Goal: Ask a question: Seek information or help from site administrators or community

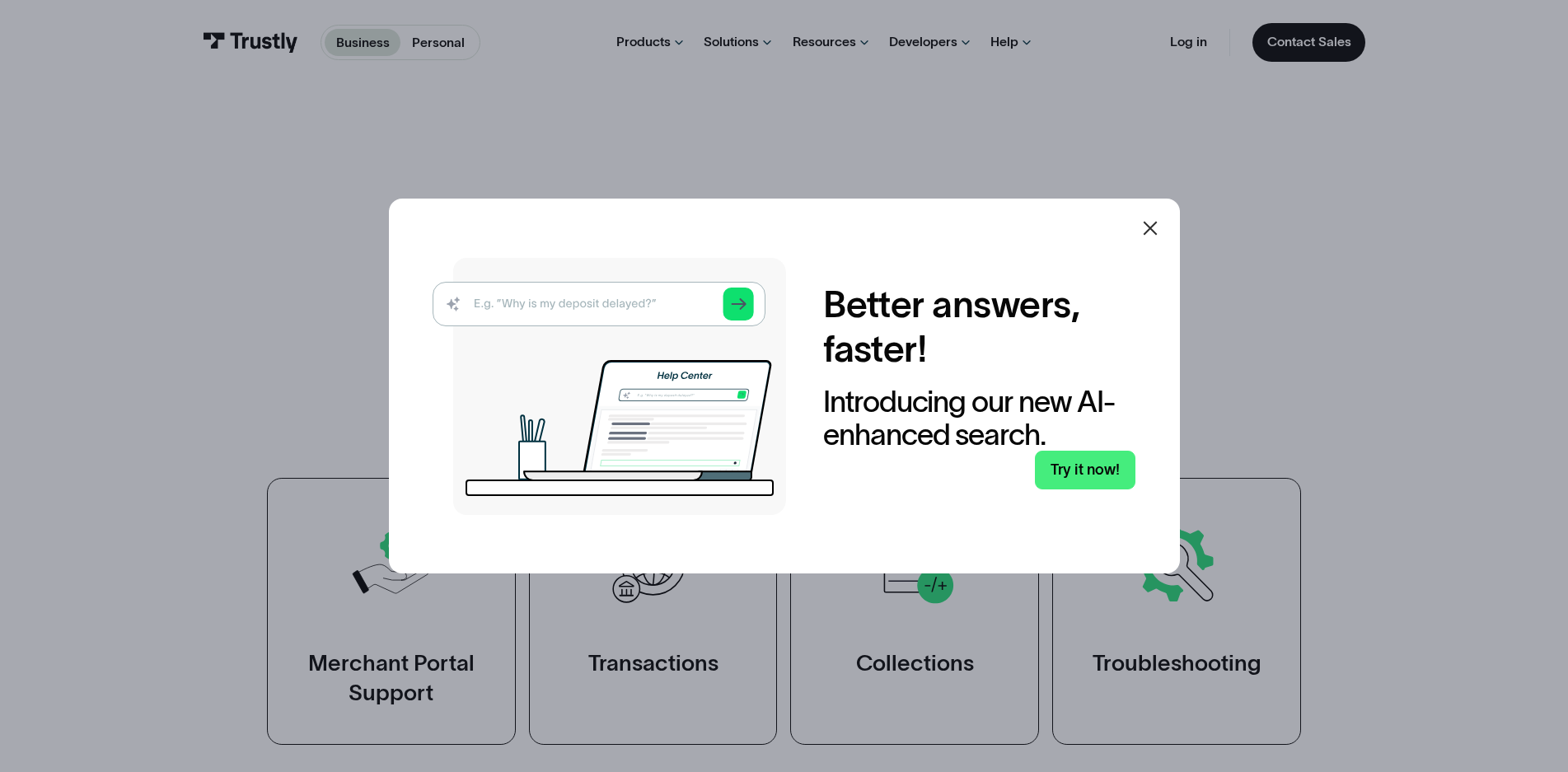
click at [1157, 227] on icon at bounding box center [1150, 228] width 14 height 14
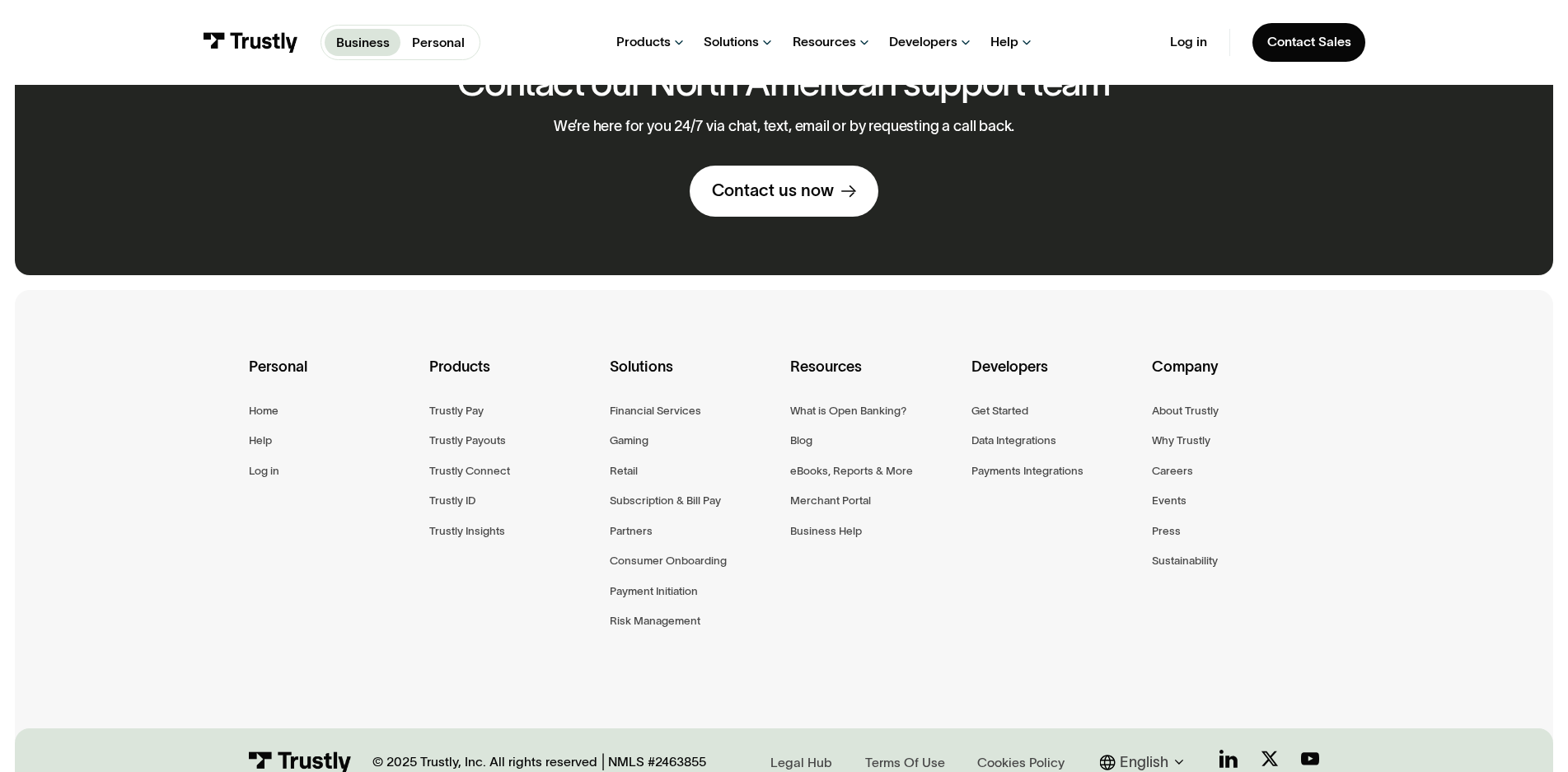
scroll to position [1381, 0]
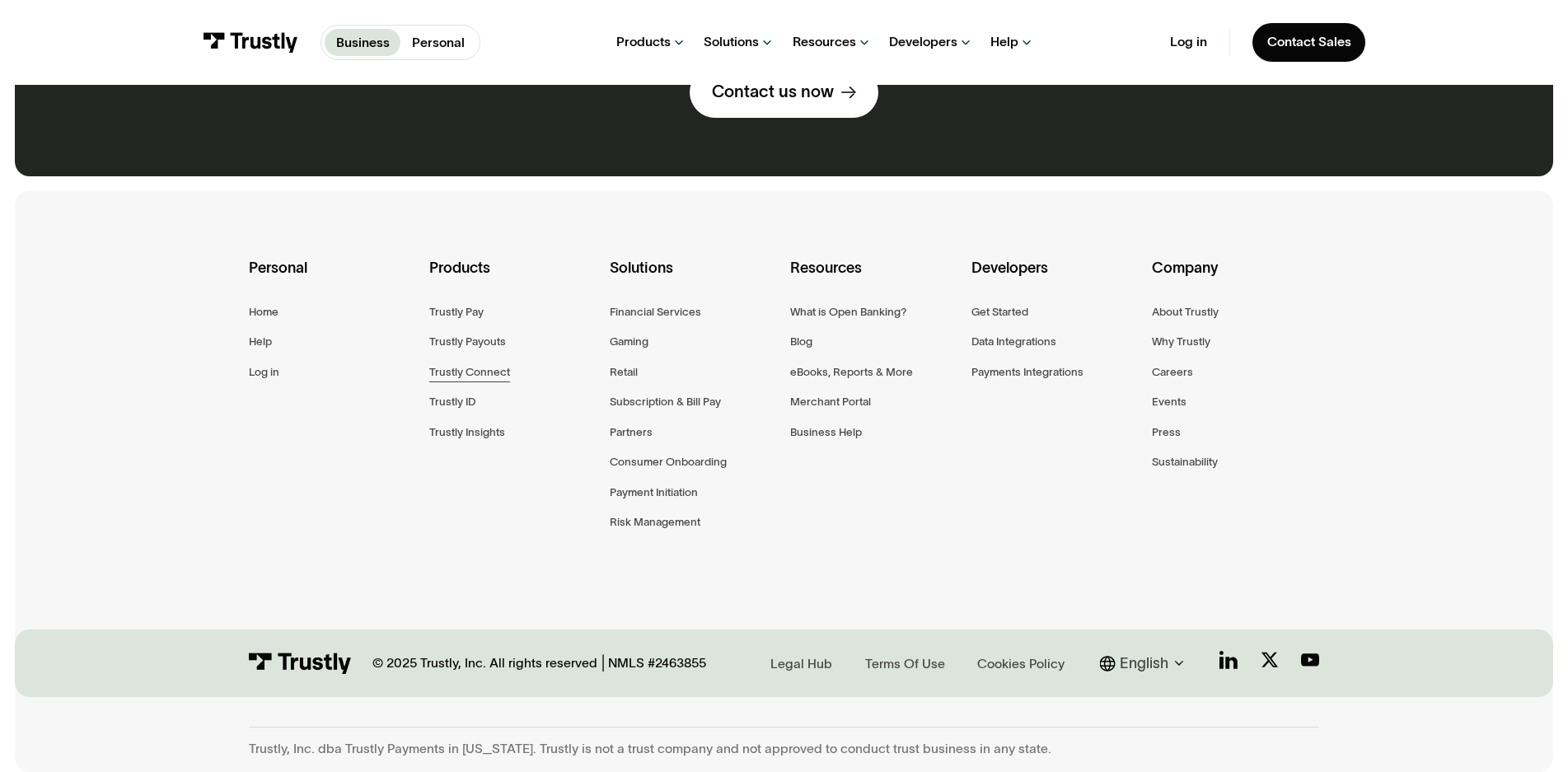
click at [451, 372] on div "Trustly Connect" at bounding box center [470, 372] width 81 height 19
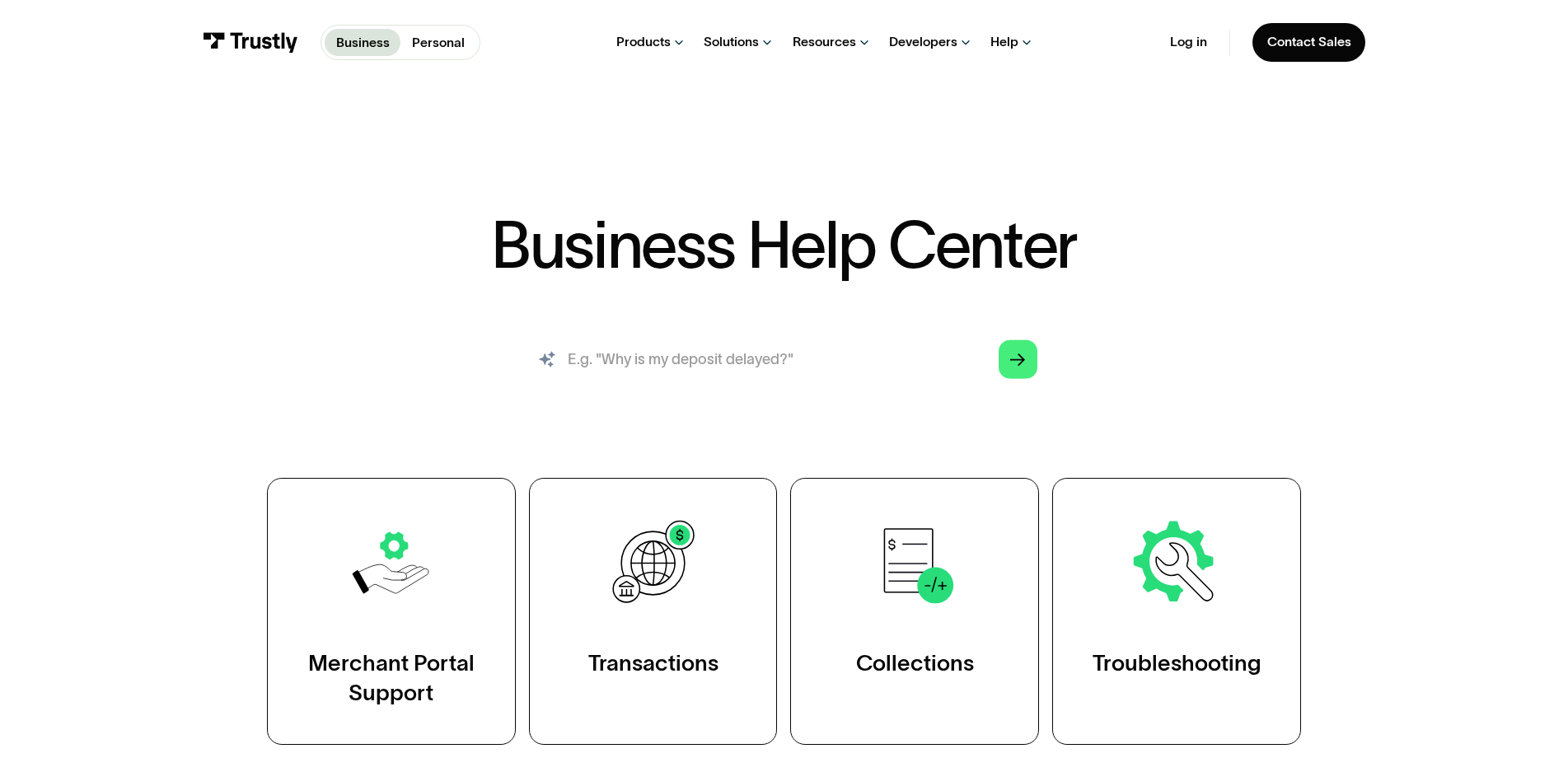
click at [641, 357] on input "search" at bounding box center [784, 358] width 536 height 59
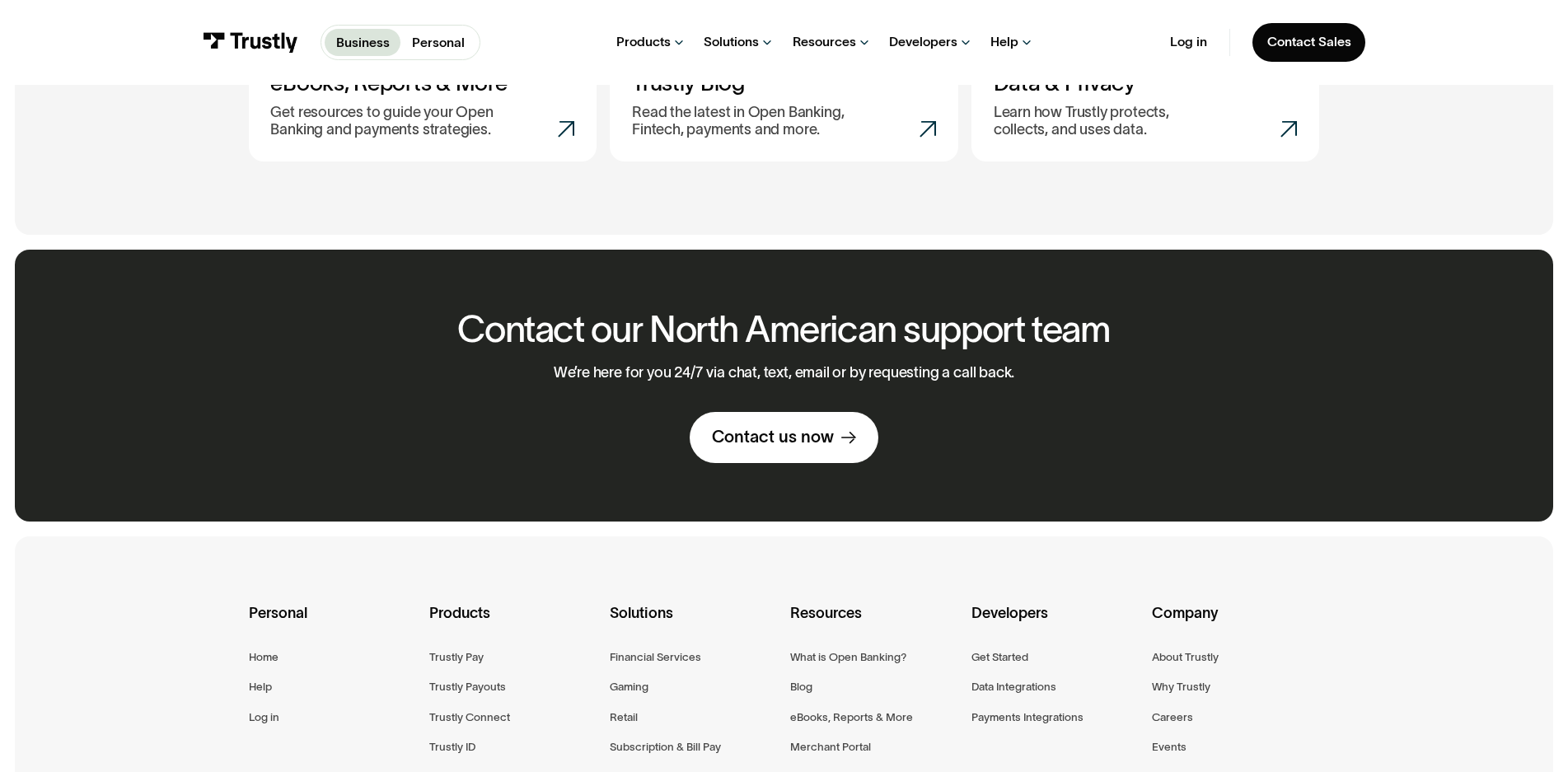
scroll to position [1041, 0]
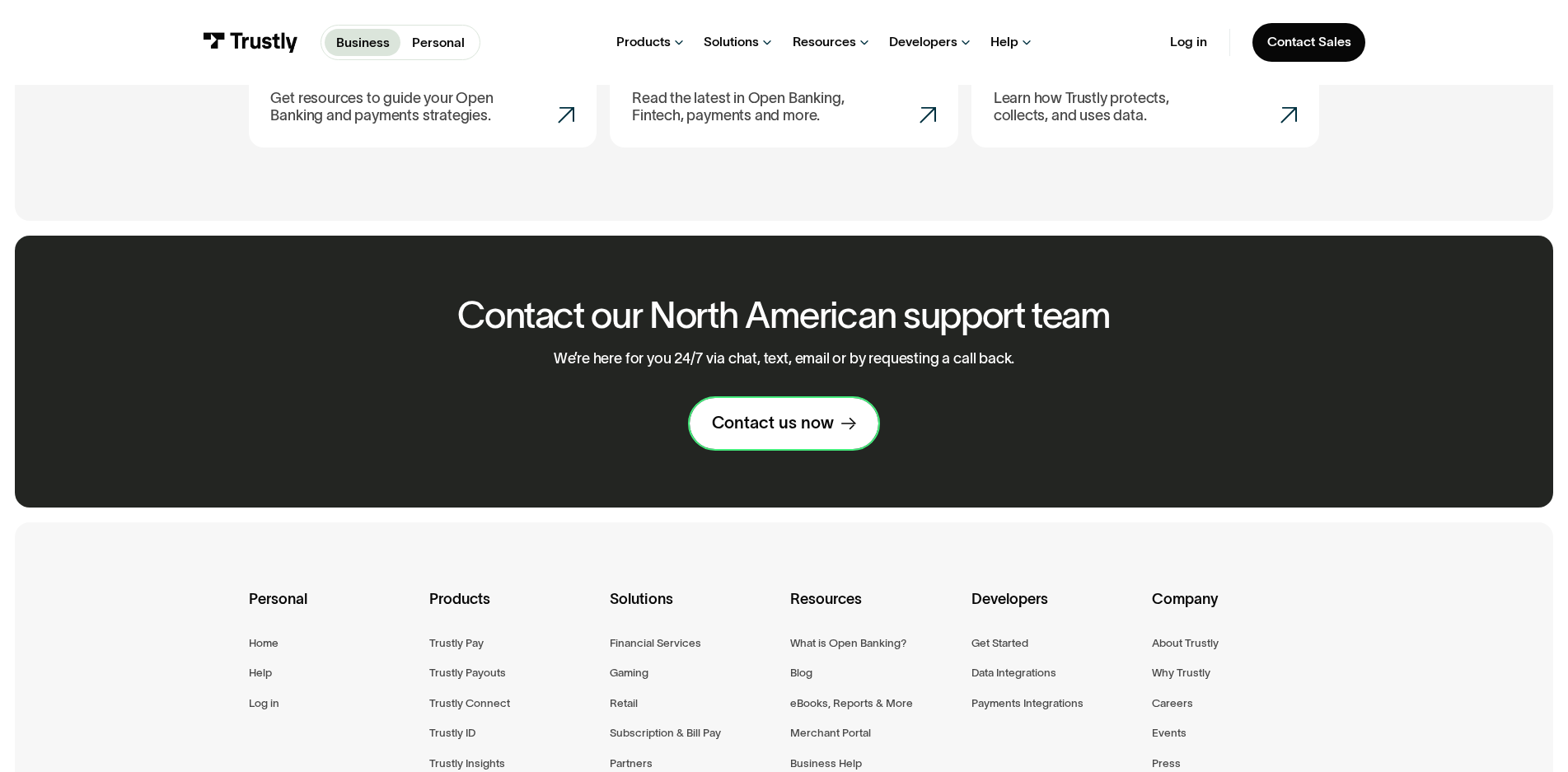
click at [776, 429] on div "Contact us now" at bounding box center [773, 422] width 122 height 21
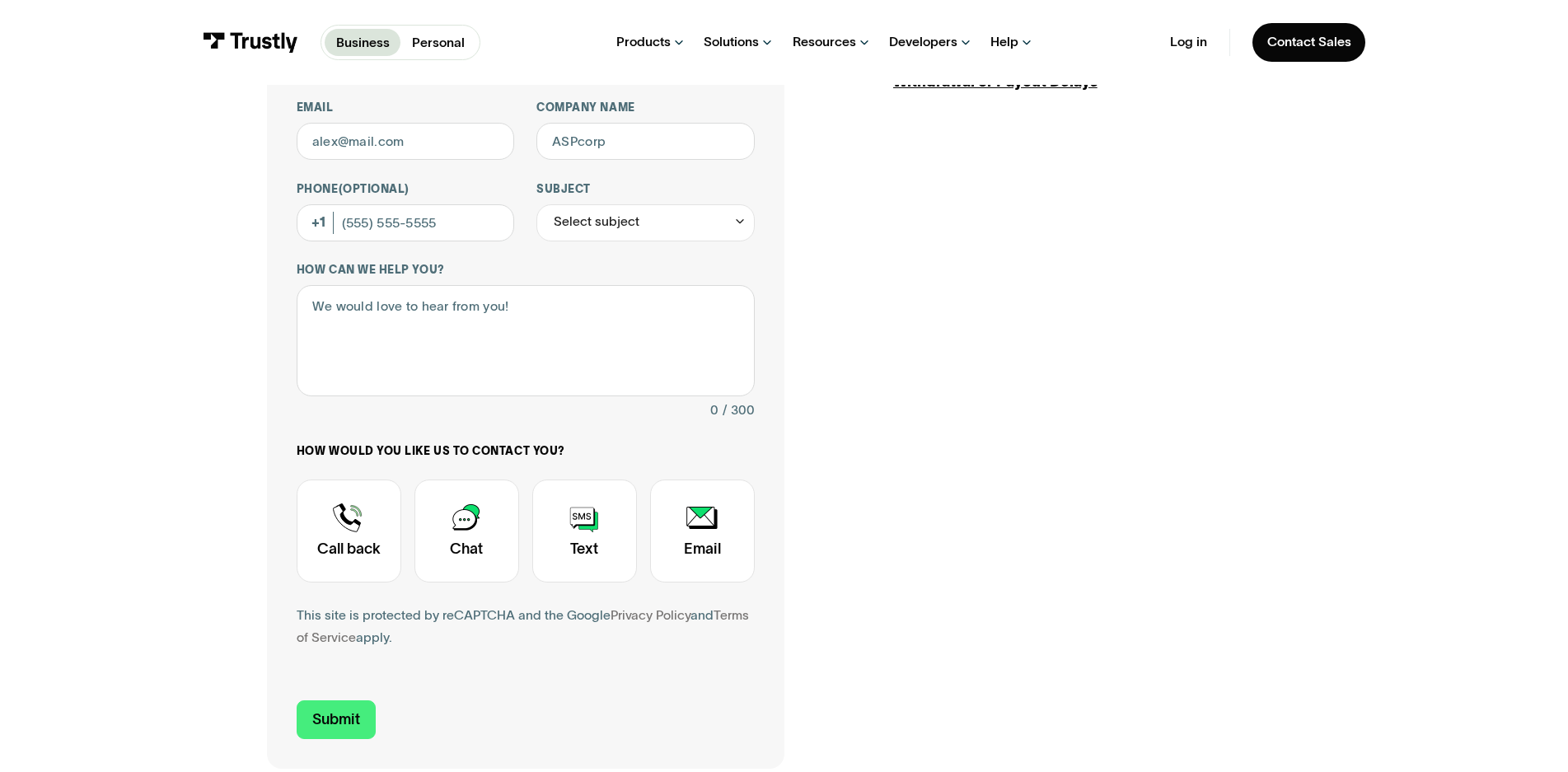
scroll to position [346, 0]
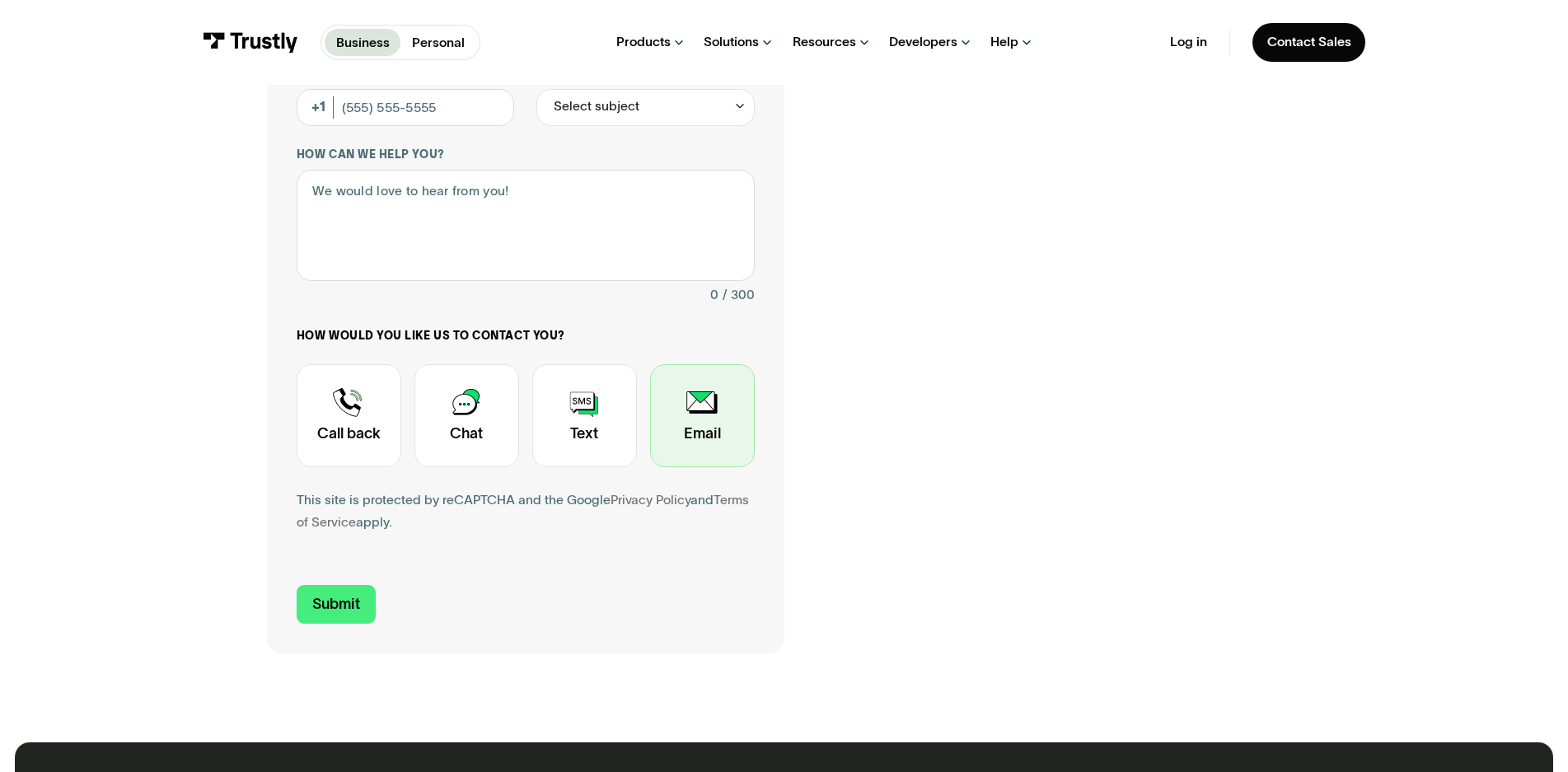
click at [704, 426] on div "Contact Trustly Support" at bounding box center [703, 416] width 105 height 103
click at [719, 424] on div "Contact Trustly Support" at bounding box center [703, 416] width 105 height 103
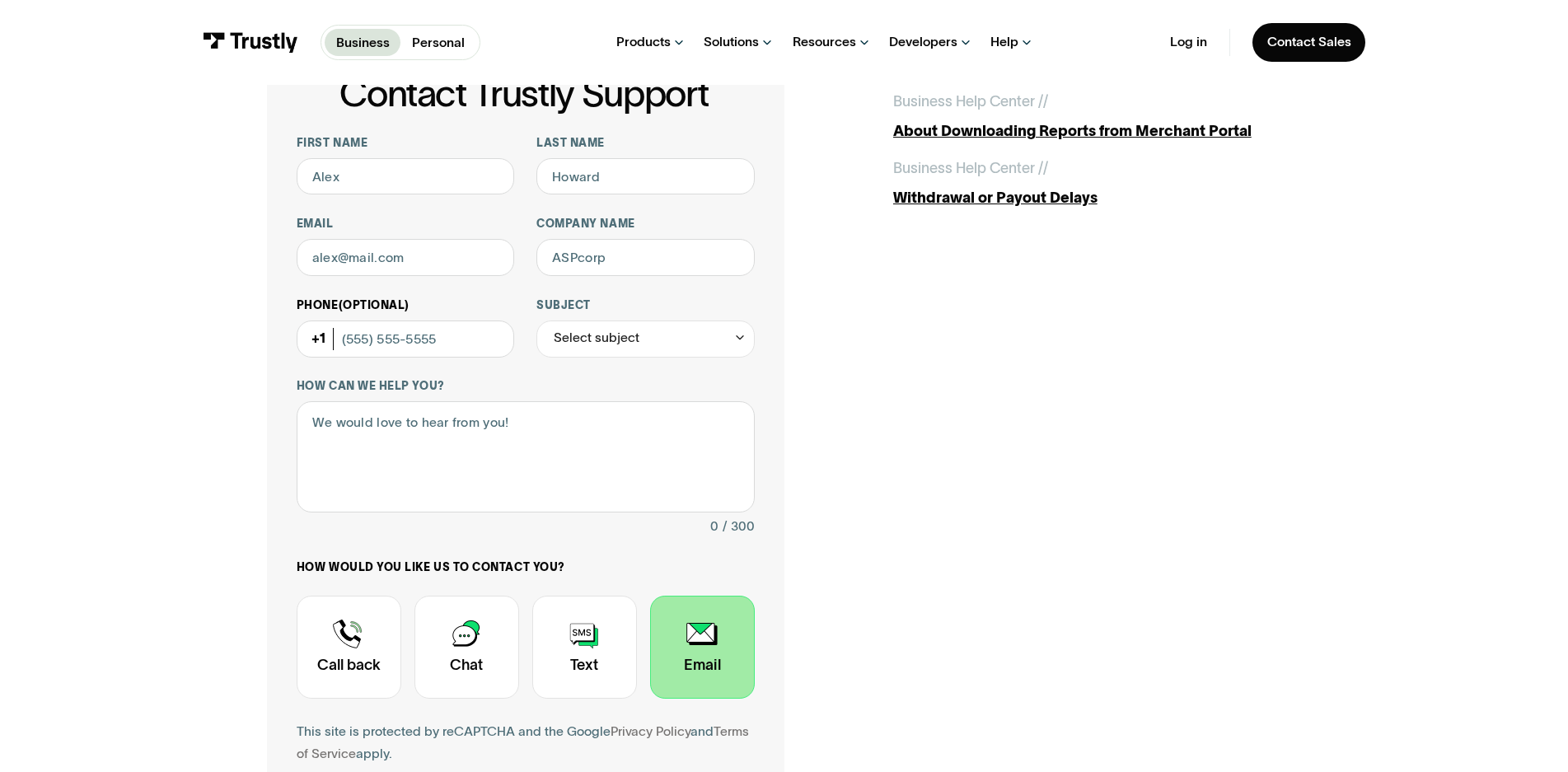
scroll to position [115, 0]
drag, startPoint x: 352, startPoint y: 178, endPoint x: 367, endPoint y: 178, distance: 15.0
click at [352, 178] on input "First name" at bounding box center [405, 176] width 218 height 37
type input "NIK"
type input "[PERSON_NAME]"
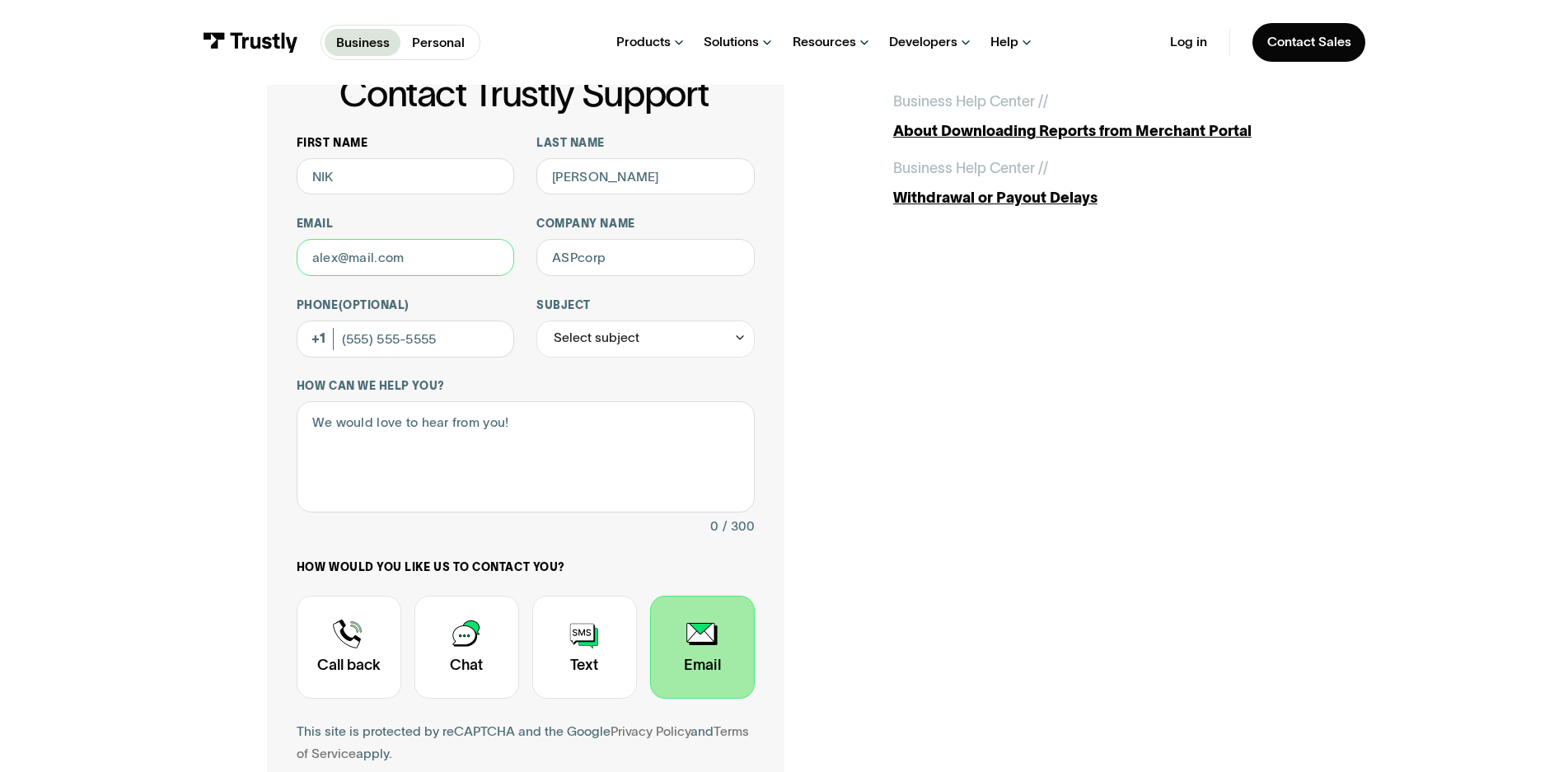
type input "[PERSON_NAME][EMAIL_ADDRESS][DOMAIN_NAME]"
type input "HSP"
click at [349, 340] on input "(171) 484-3000" at bounding box center [405, 339] width 218 height 37
type input "(714) 843-0003"
click at [738, 342] on icon "Contact Trustly Support" at bounding box center [740, 337] width 13 height 14
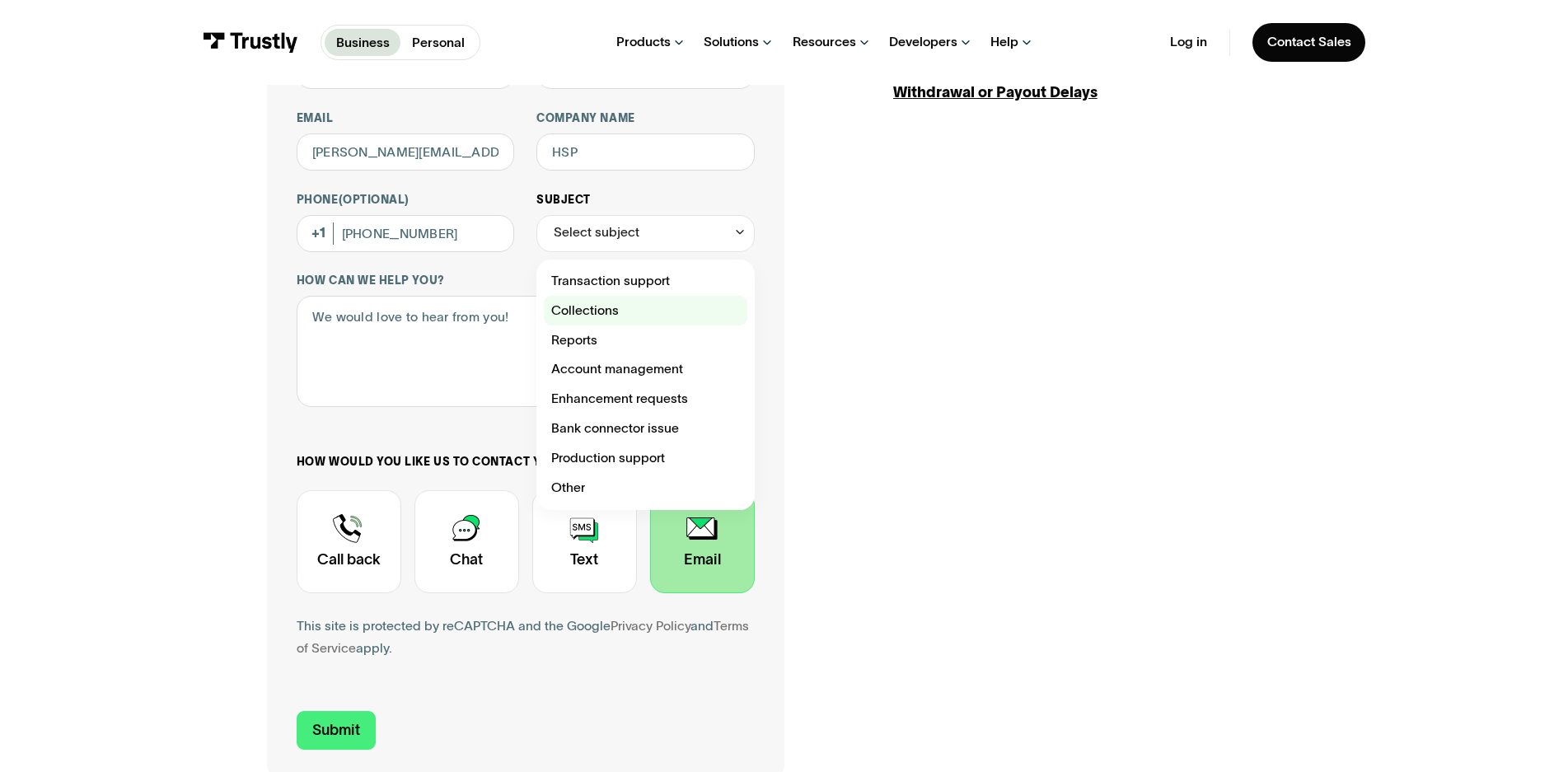
scroll to position [231, 0]
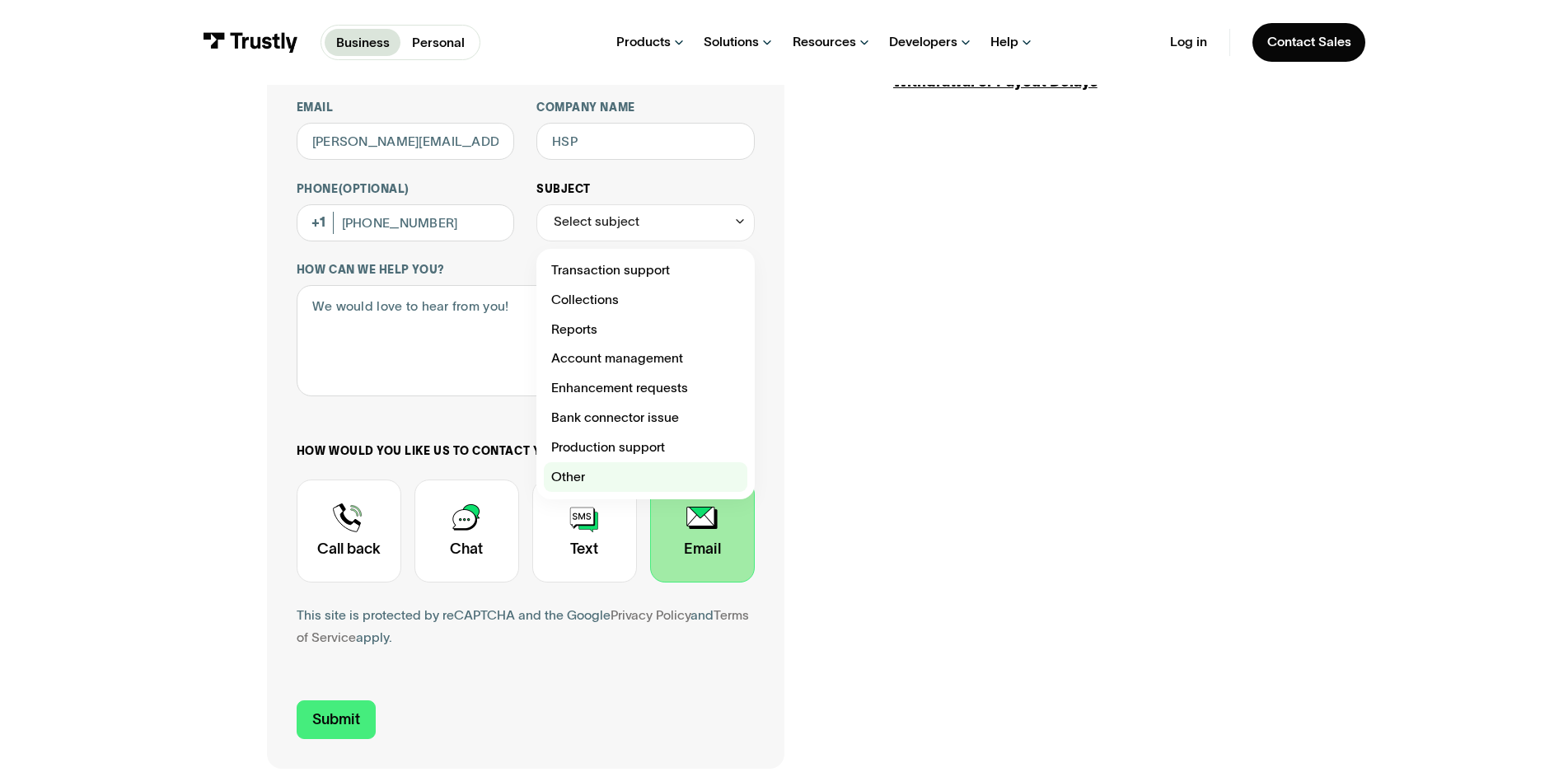
click at [569, 485] on div "Contact Trustly Support" at bounding box center [645, 477] width 204 height 29
type input "*****"
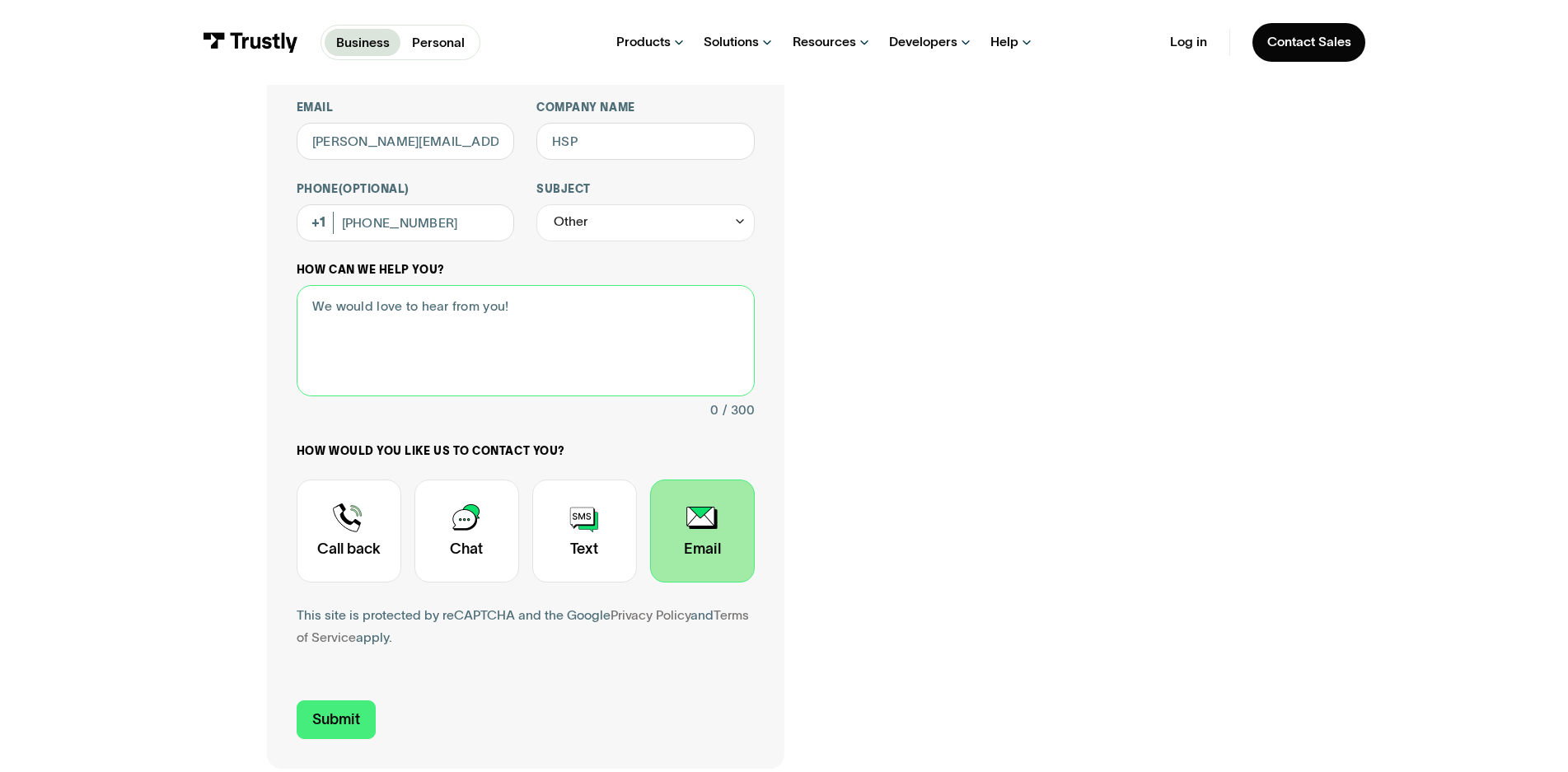
click at [374, 313] on textarea "How can we help you?" at bounding box center [526, 340] width 458 height 110
click at [320, 317] on textarea "How can we help you?" at bounding box center [526, 340] width 458 height 110
click at [409, 328] on textarea "Hi Im trying to add my First Bank MO to ebay thru your system and it is not let…" at bounding box center [526, 340] width 458 height 110
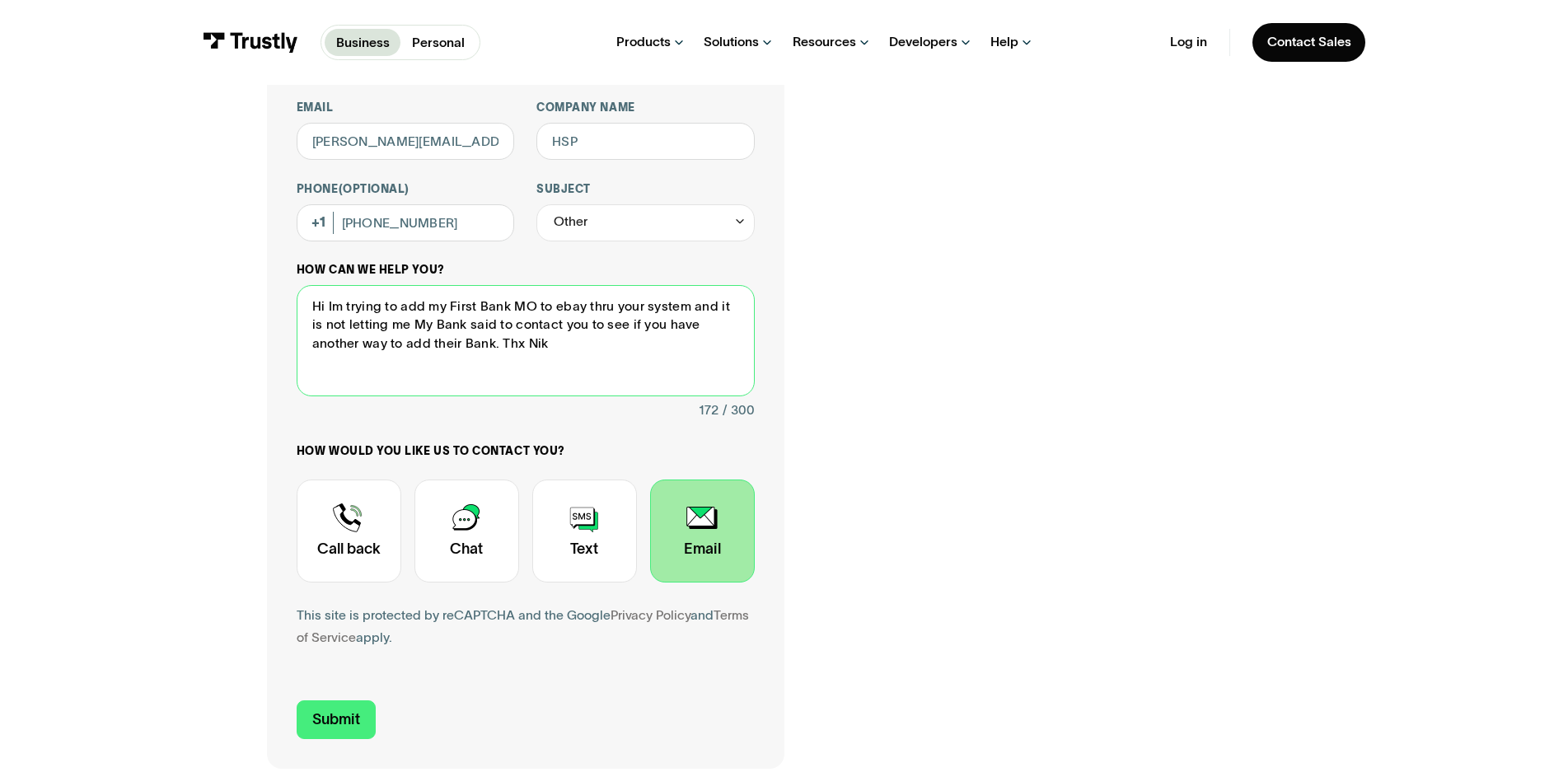
click at [444, 344] on textarea "Hi Im trying to add my First Bank MO to ebay thru your system and it is not let…" at bounding box center [526, 340] width 458 height 110
type textarea "Hi Im trying to add my First Bank MO to ebay thru your system and it is not let…"
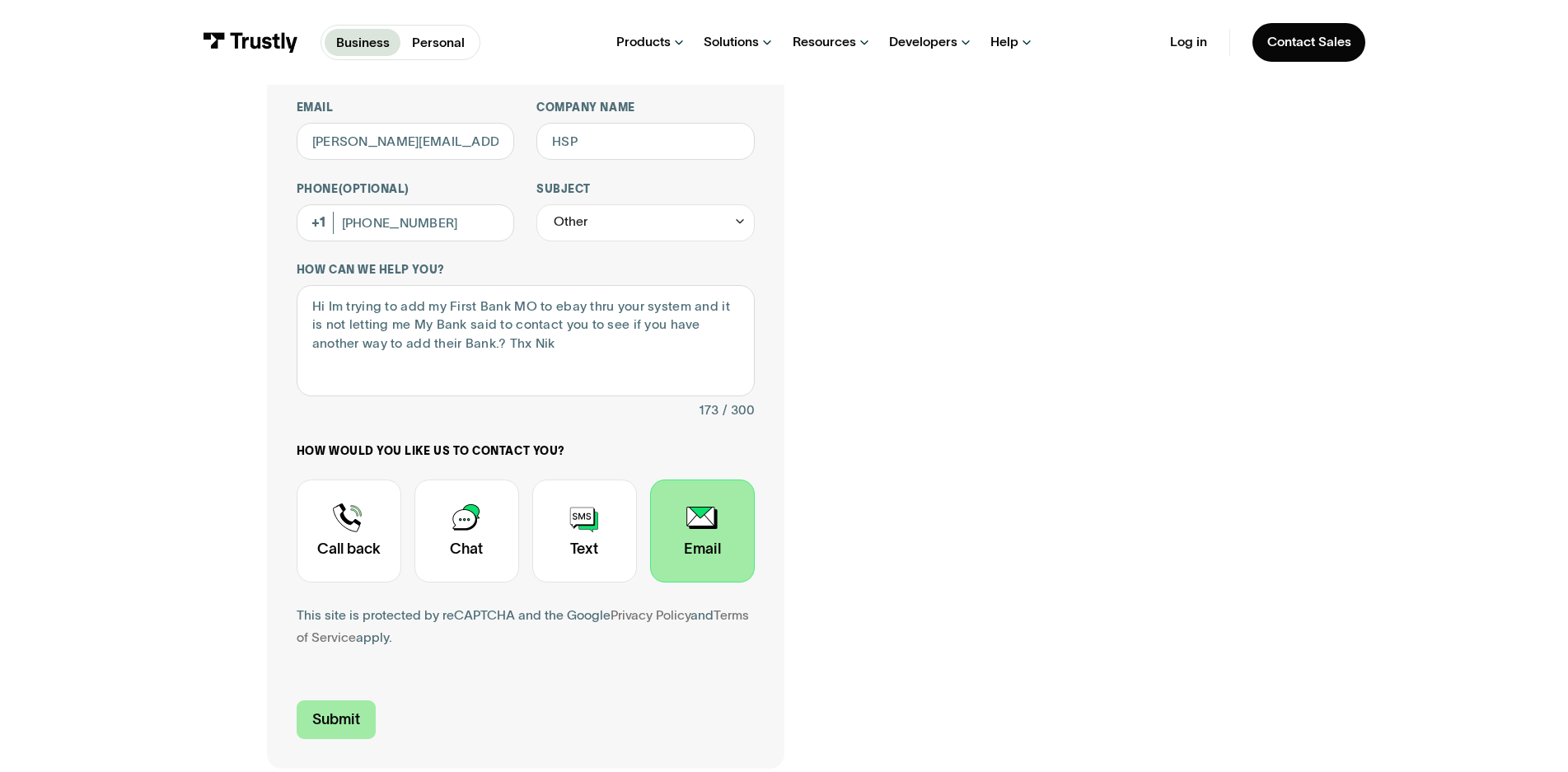
click at [325, 725] on input "Submit" at bounding box center [336, 719] width 79 height 39
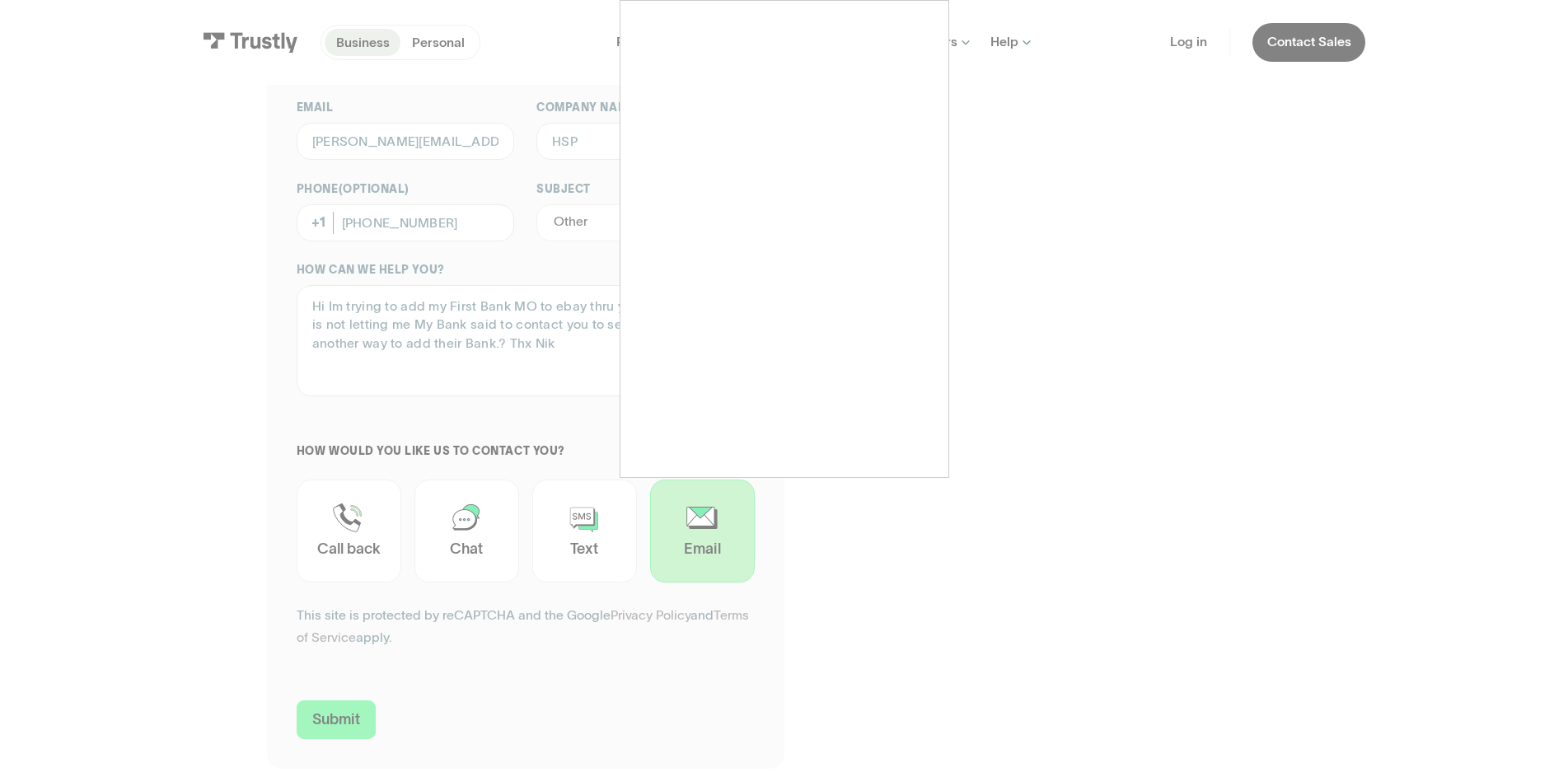
type input "+17148430003"
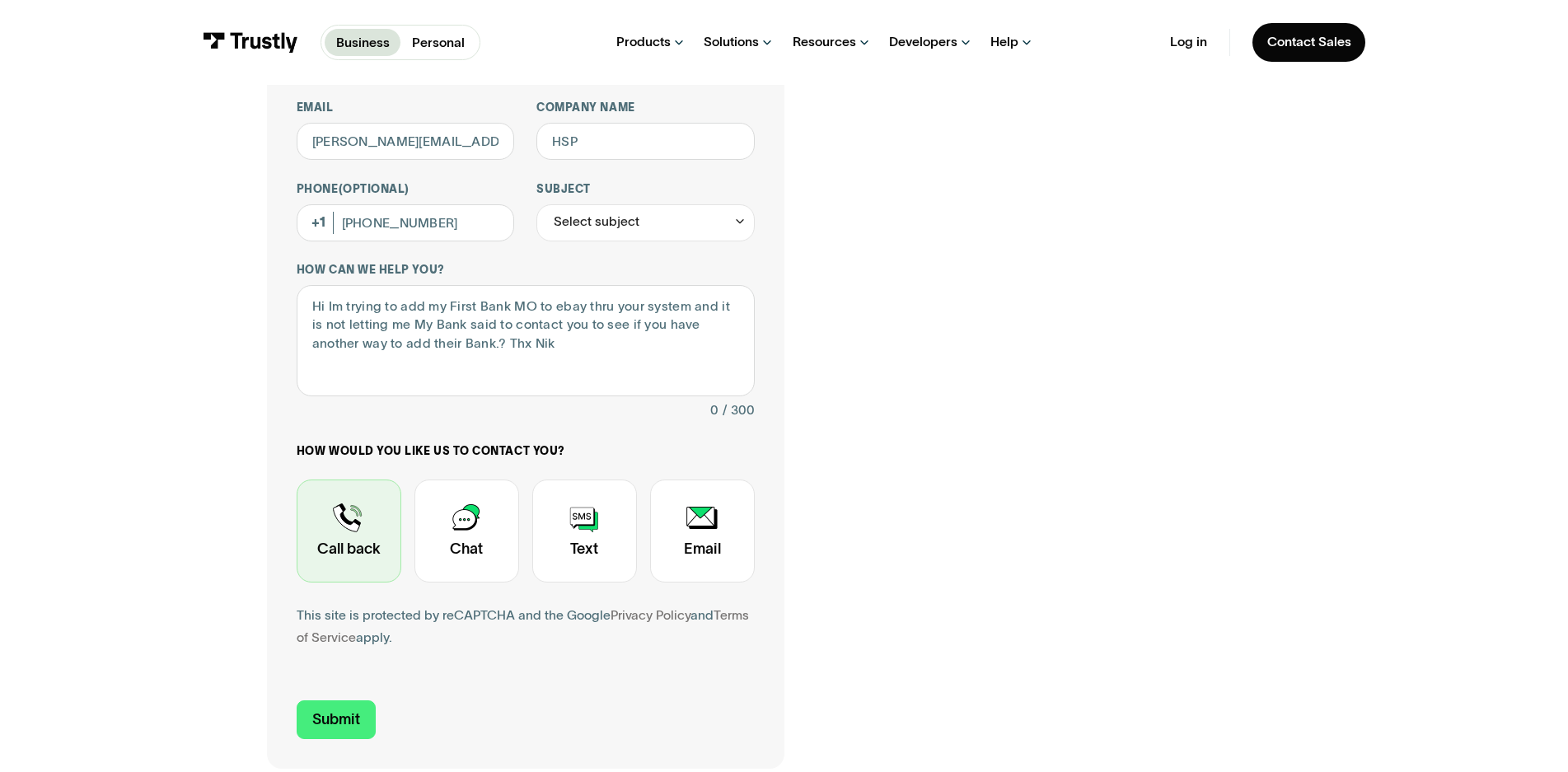
click at [341, 559] on div "Contact Trustly Support" at bounding box center [349, 531] width 105 height 103
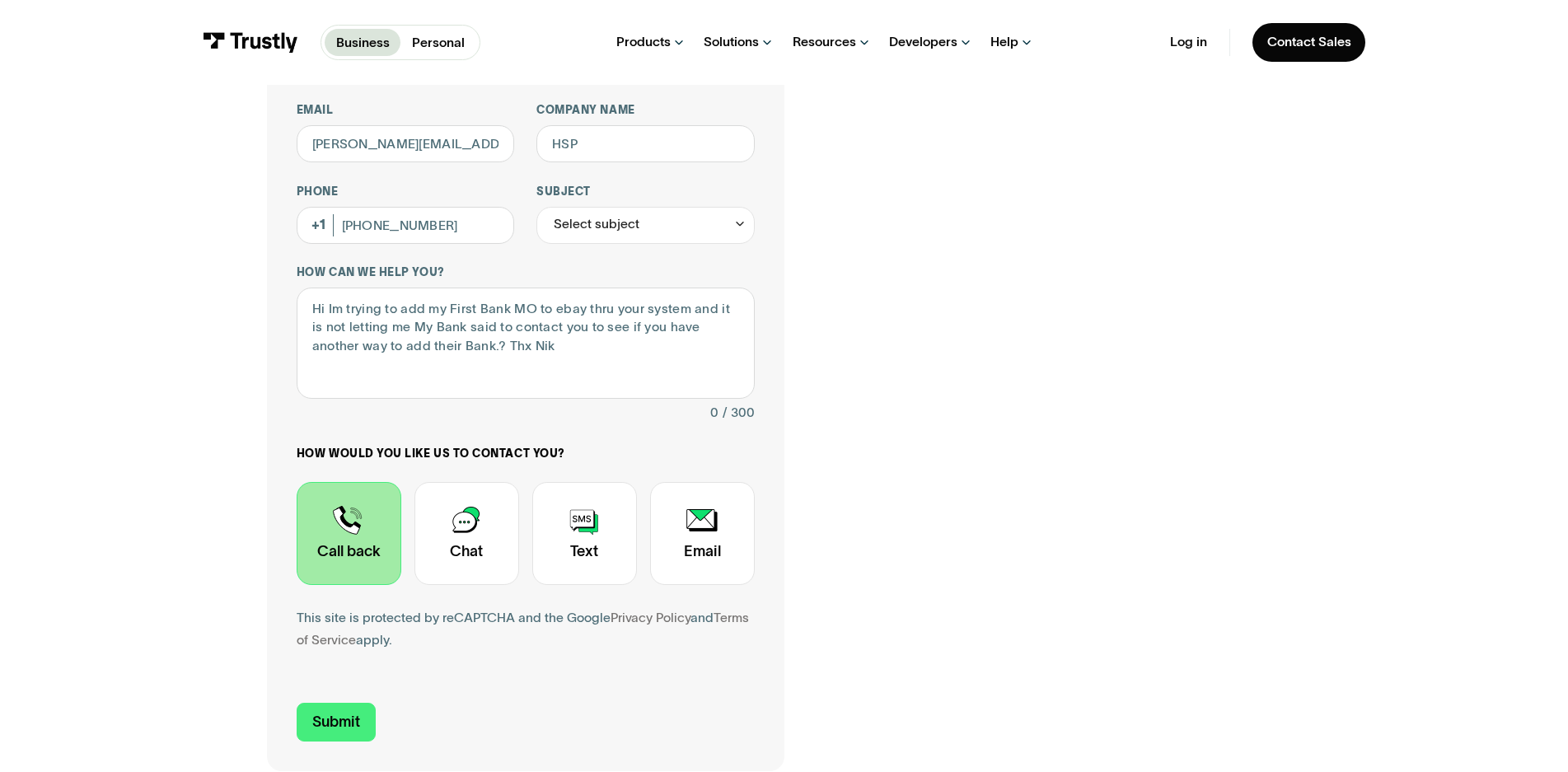
scroll to position [231, 0]
click at [614, 689] on form "First name NIK Last name CATELLO Email catello.nik@hspfilms.com Company name HS…" at bounding box center [526, 379] width 458 height 720
click at [916, 264] on div "Contact Trustly Support First name NIK Last name CATELLO Email catello.nik@hspf…" at bounding box center [784, 348] width 1035 height 841
click at [358, 532] on div "Contact Trustly Support" at bounding box center [349, 531] width 105 height 103
click at [358, 531] on div "Contact Trustly Support" at bounding box center [349, 531] width 105 height 103
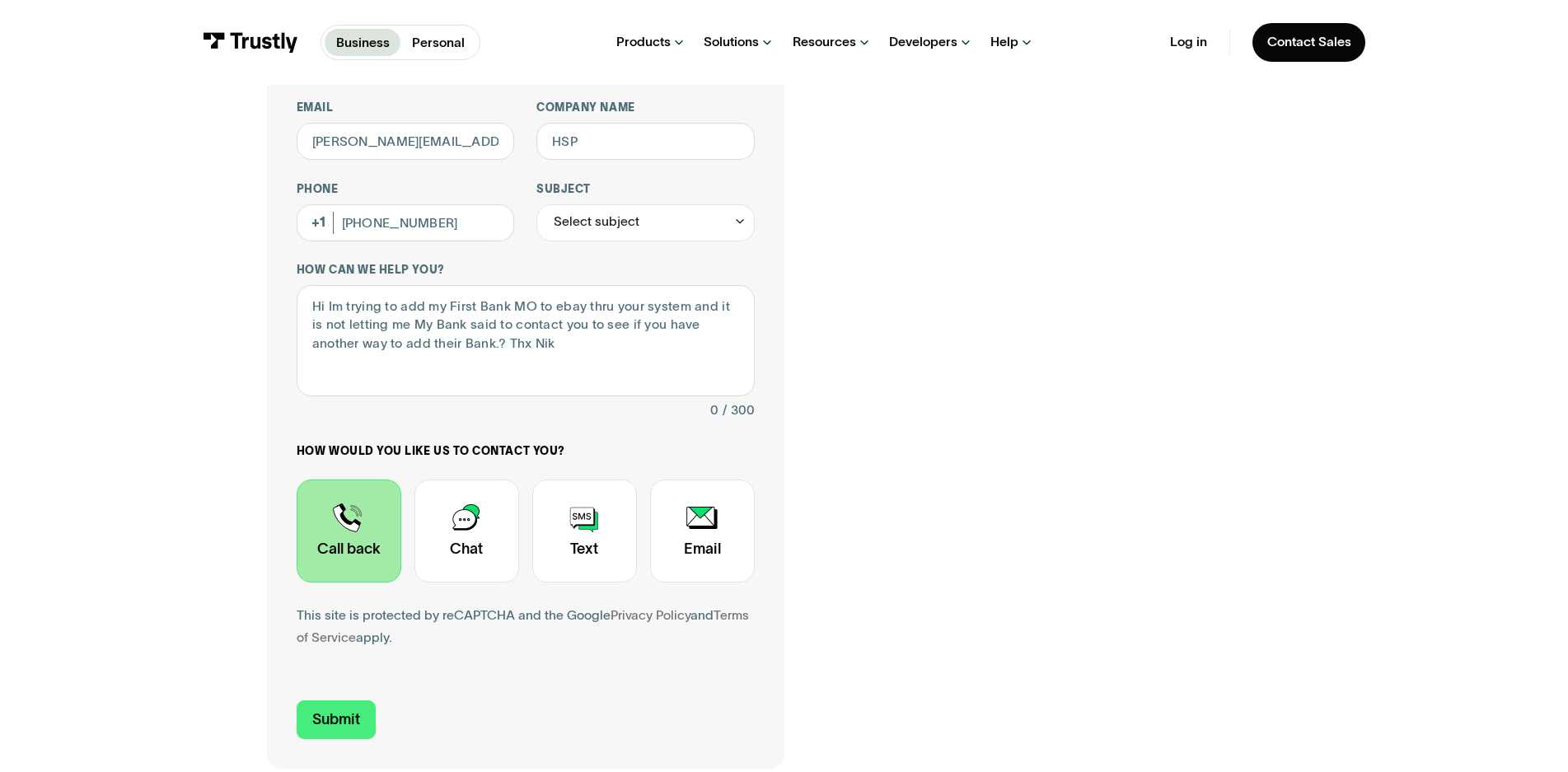
click at [358, 531] on div "Contact Trustly Support" at bounding box center [349, 531] width 105 height 103
click at [319, 737] on input "Submit" at bounding box center [336, 719] width 79 height 39
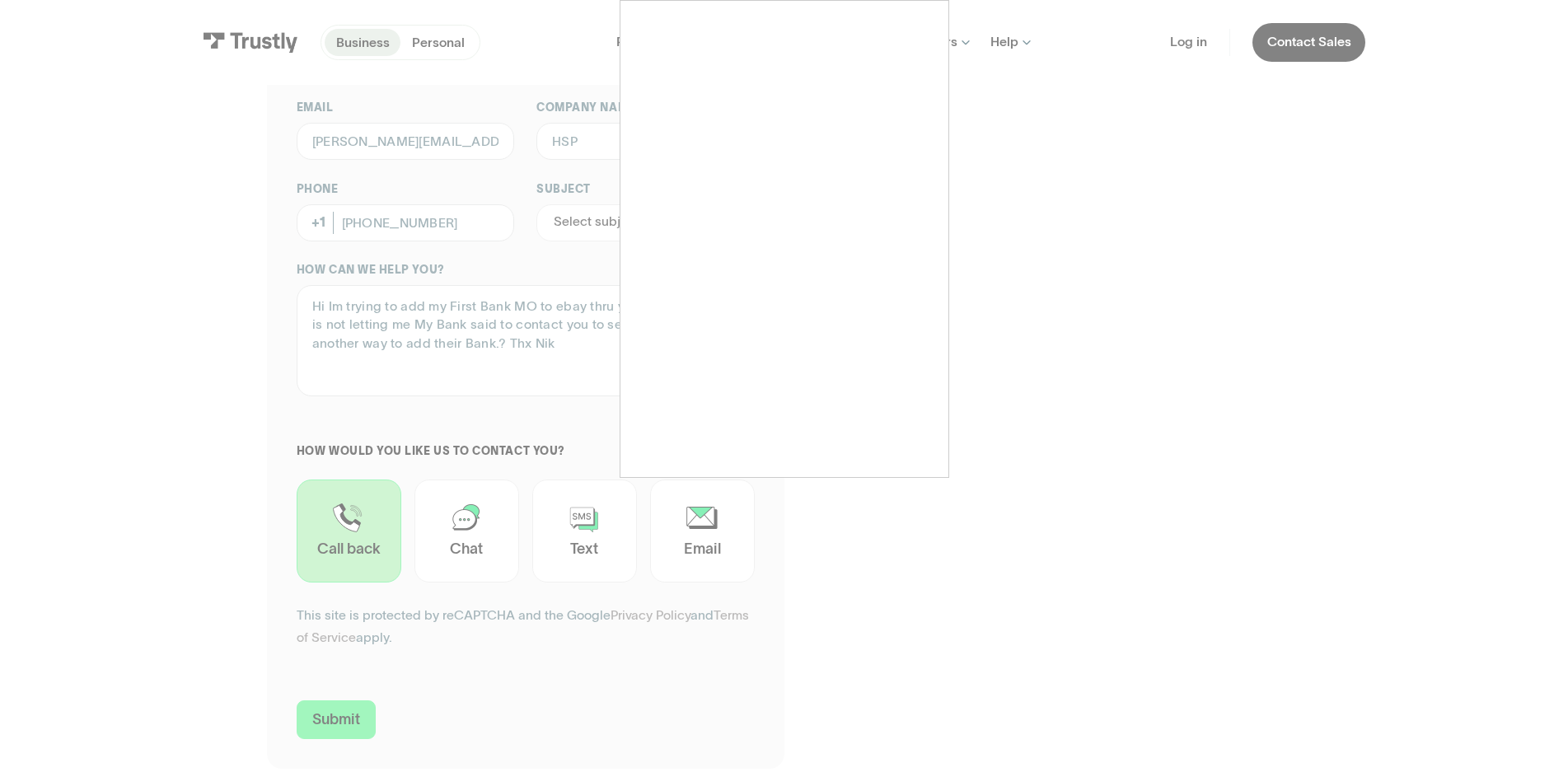
click at [325, 731] on div at bounding box center [784, 386] width 1568 height 772
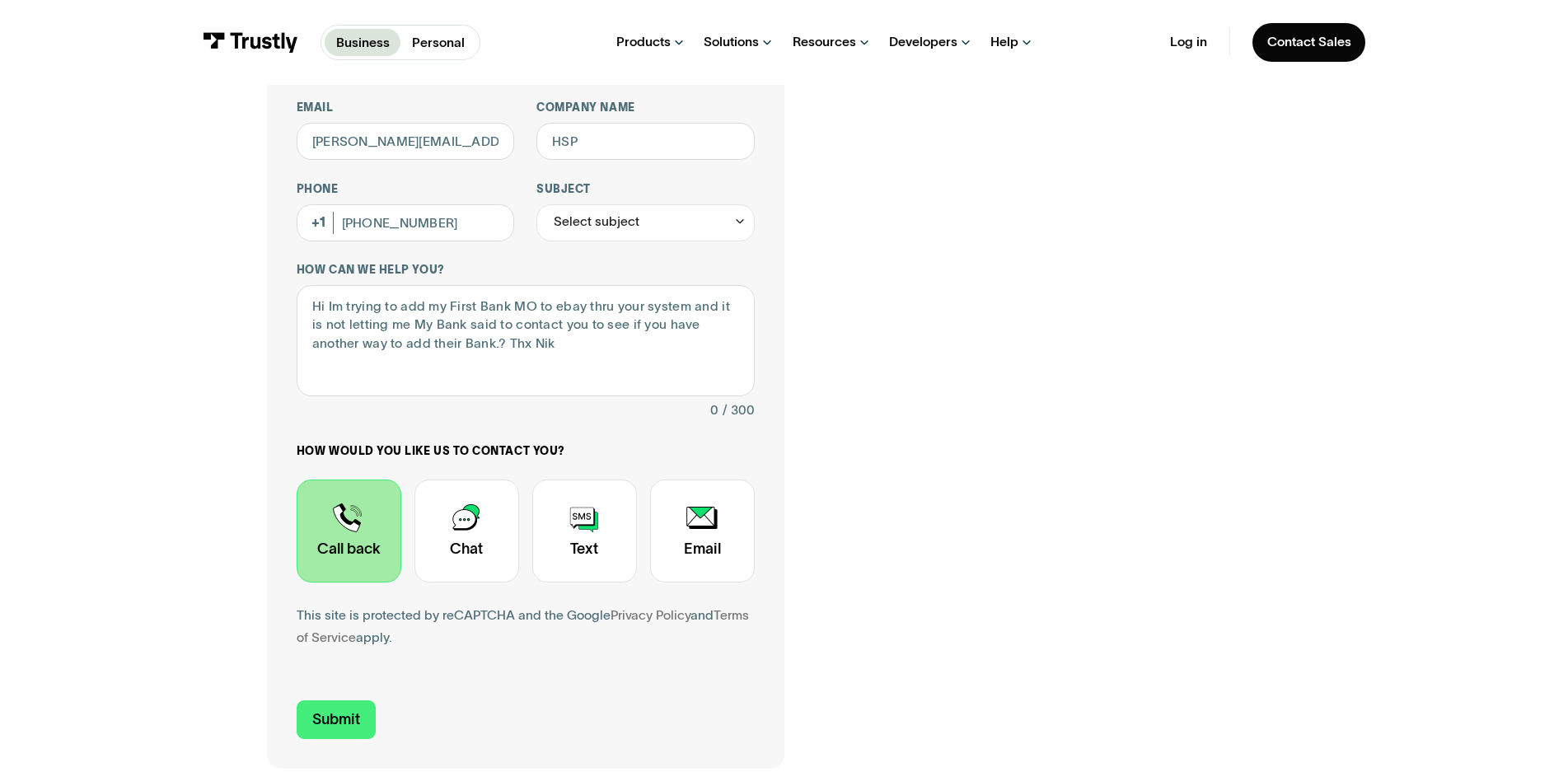
click at [329, 733] on input "Submit" at bounding box center [336, 719] width 79 height 39
